Goal: Information Seeking & Learning: Learn about a topic

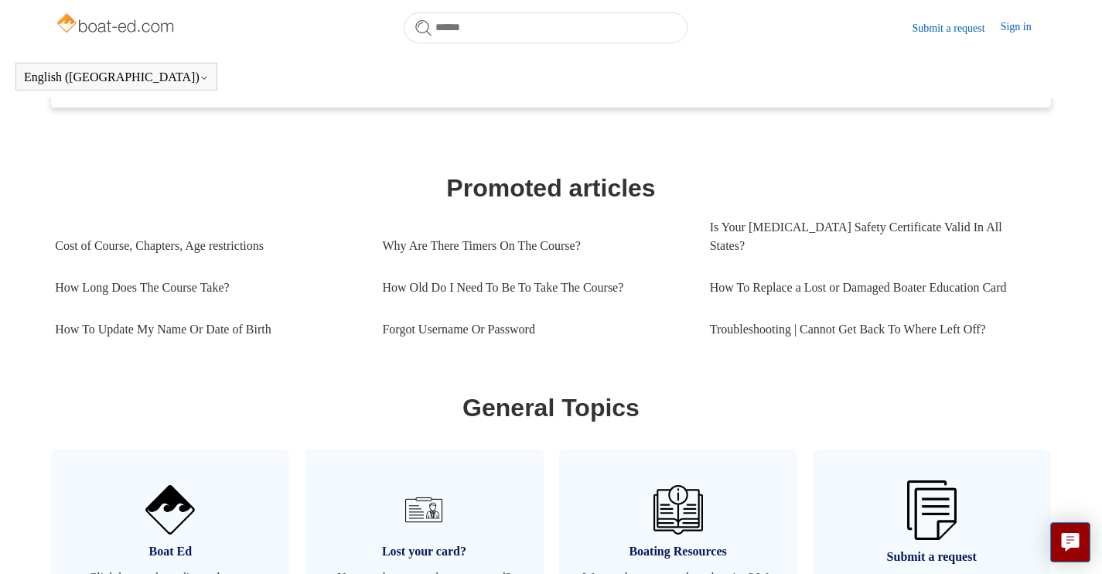
scroll to position [607, 0]
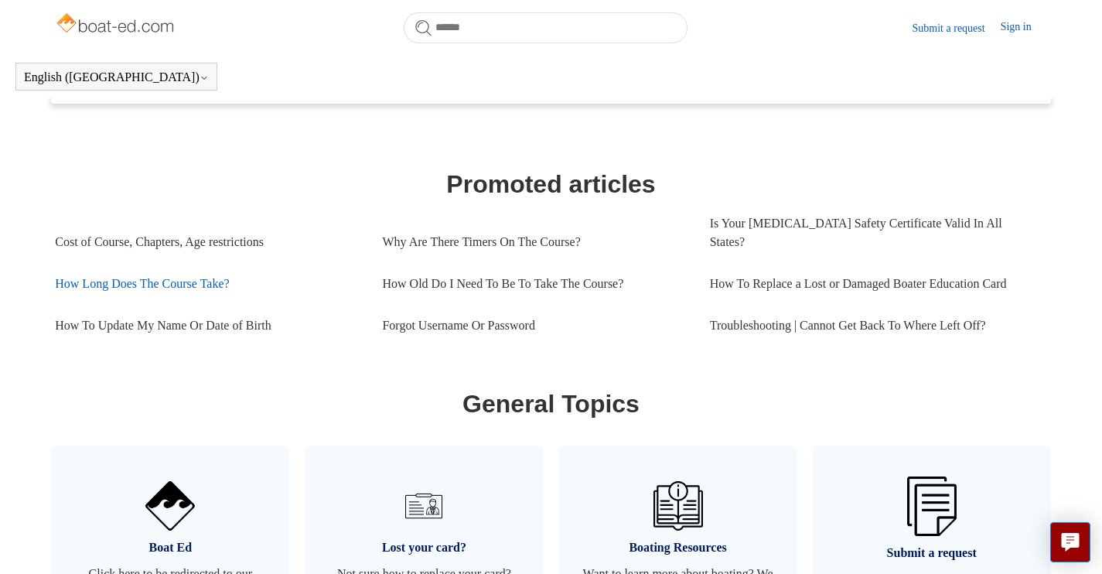
click at [205, 265] on link "How Long Does The Course Take?" at bounding box center [207, 284] width 304 height 42
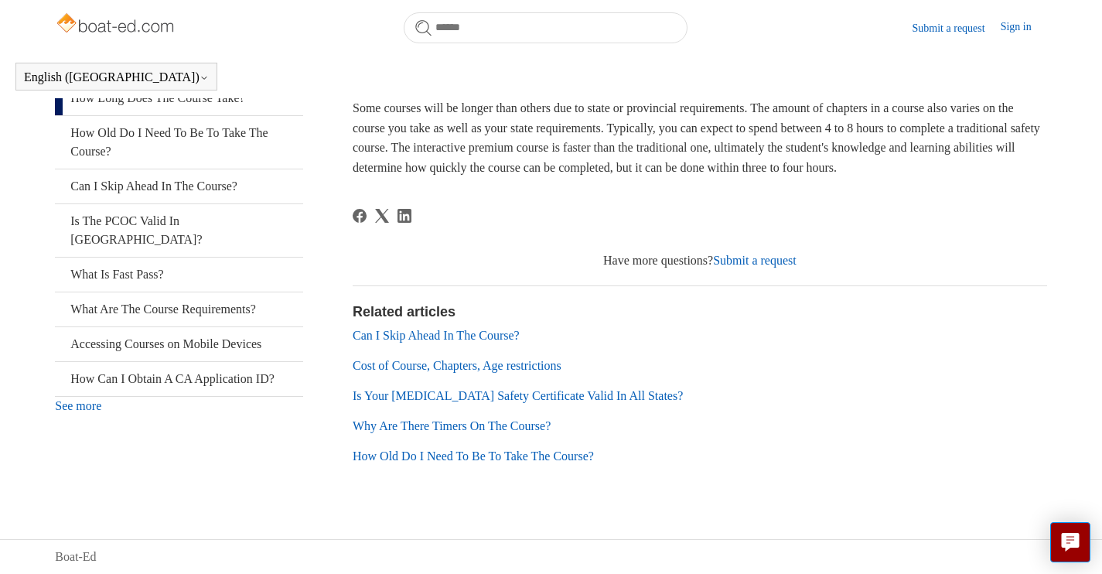
scroll to position [309, 0]
click at [134, 257] on link "What Is Fast Pass?" at bounding box center [179, 274] width 248 height 34
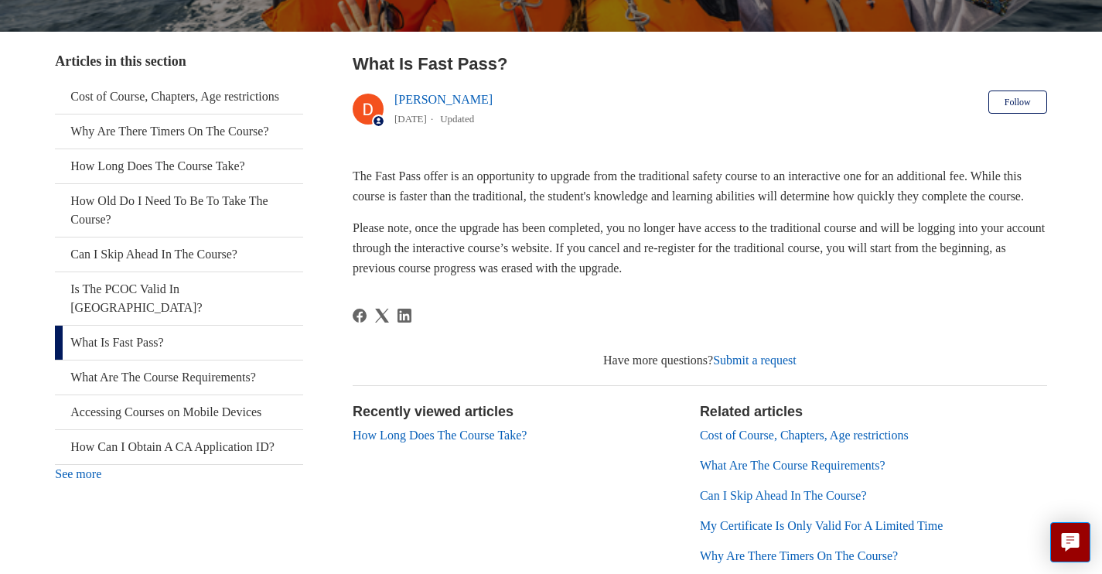
scroll to position [264, 0]
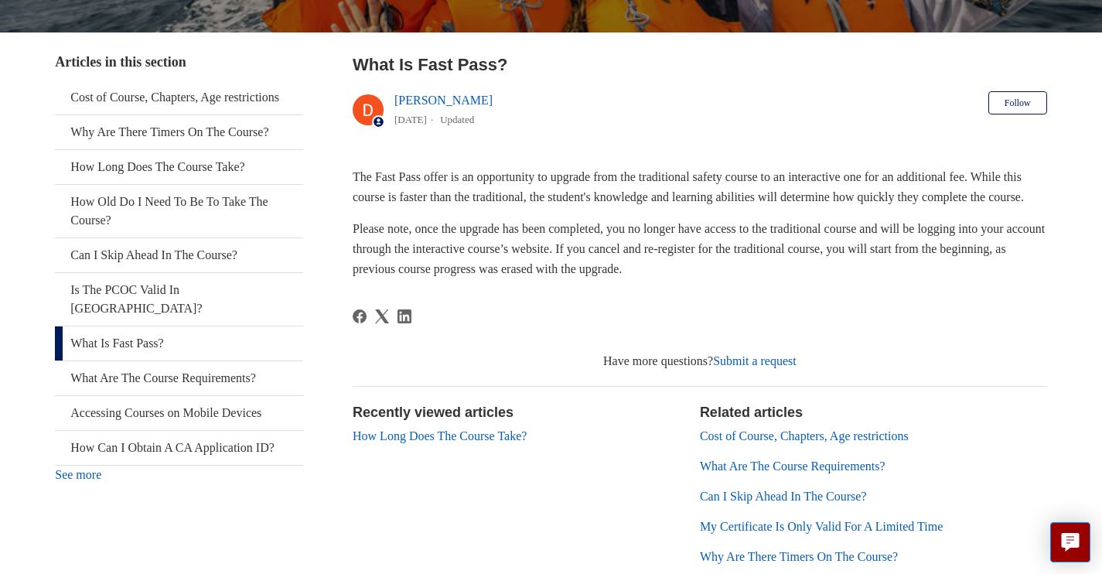
click at [668, 131] on header "What Is Fast Pass? Deborah Fagan 1 year ago Updated Follow Not yet followed by …" at bounding box center [700, 94] width 694 height 84
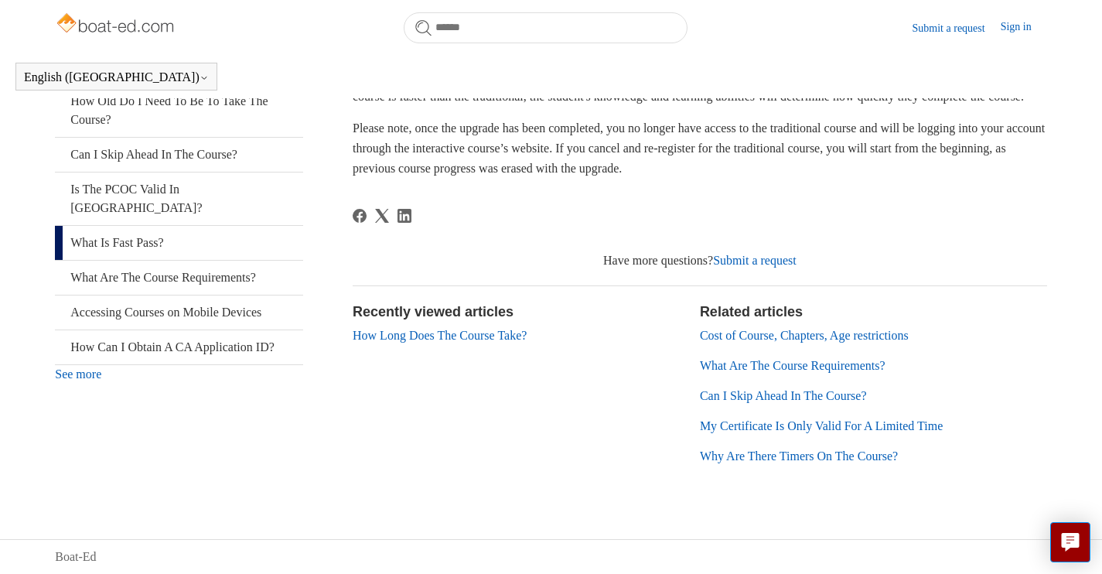
click at [428, 333] on link "How Long Does The Course Take?" at bounding box center [440, 335] width 174 height 13
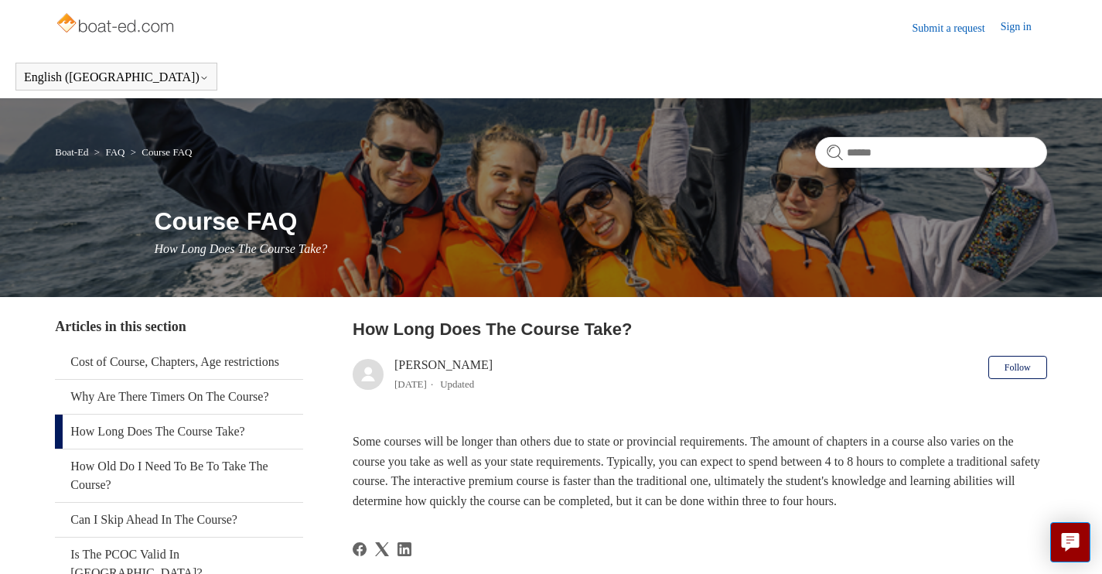
click at [120, 24] on img at bounding box center [116, 24] width 123 height 31
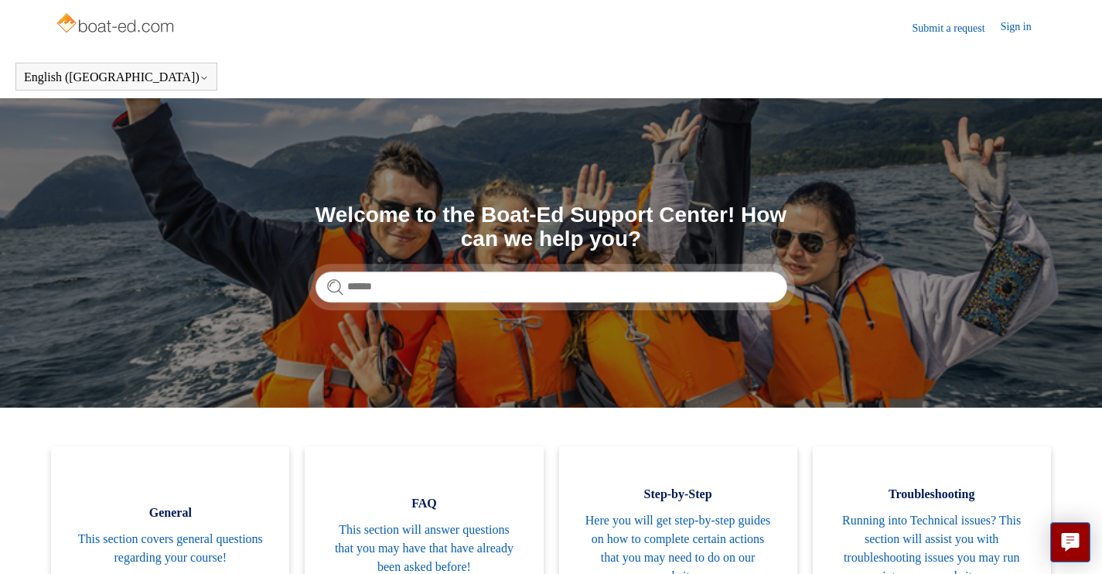
click at [1017, 28] on link "Sign in" at bounding box center [1023, 28] width 46 height 19
